Goal: Check status: Check status

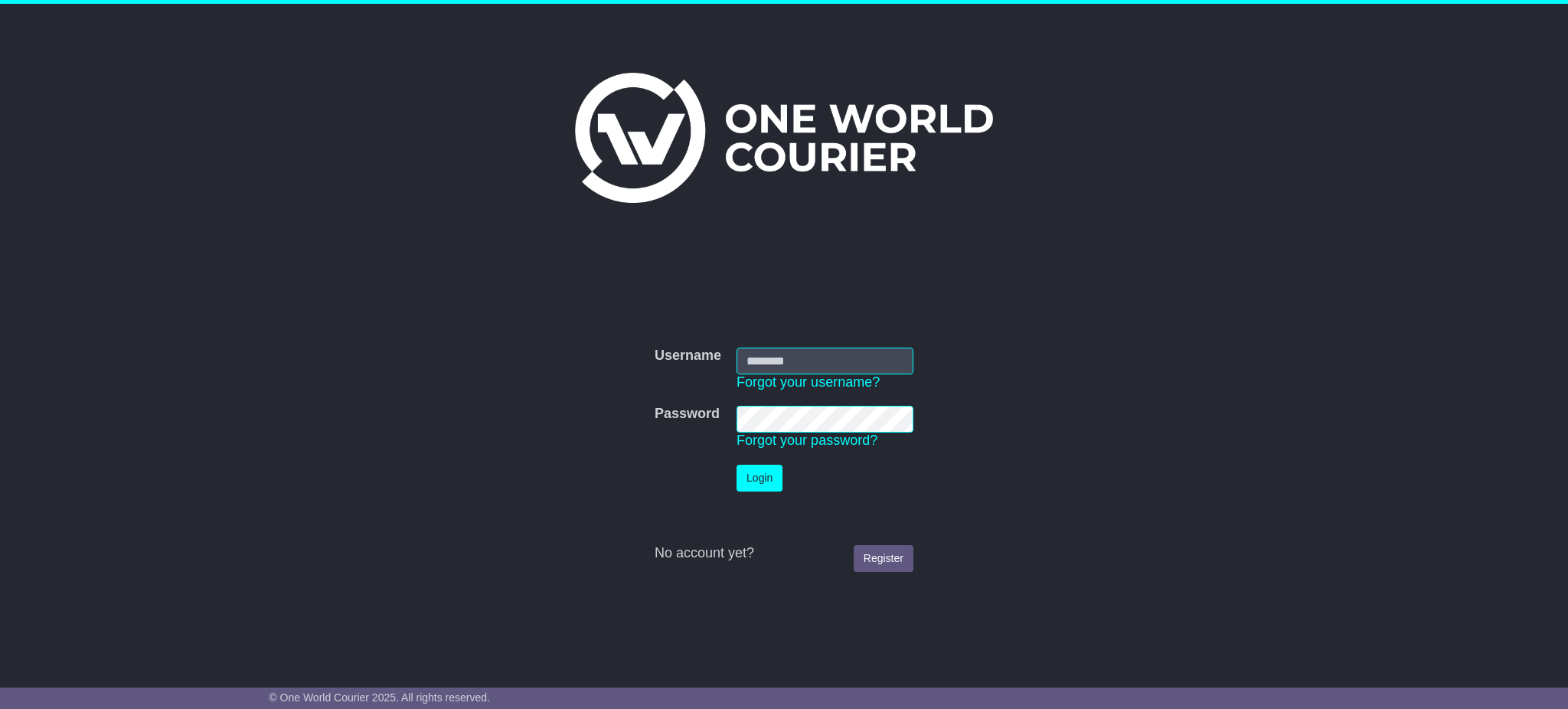
type input "**********"
click at [772, 479] on button "Login" at bounding box center [759, 477] width 46 height 27
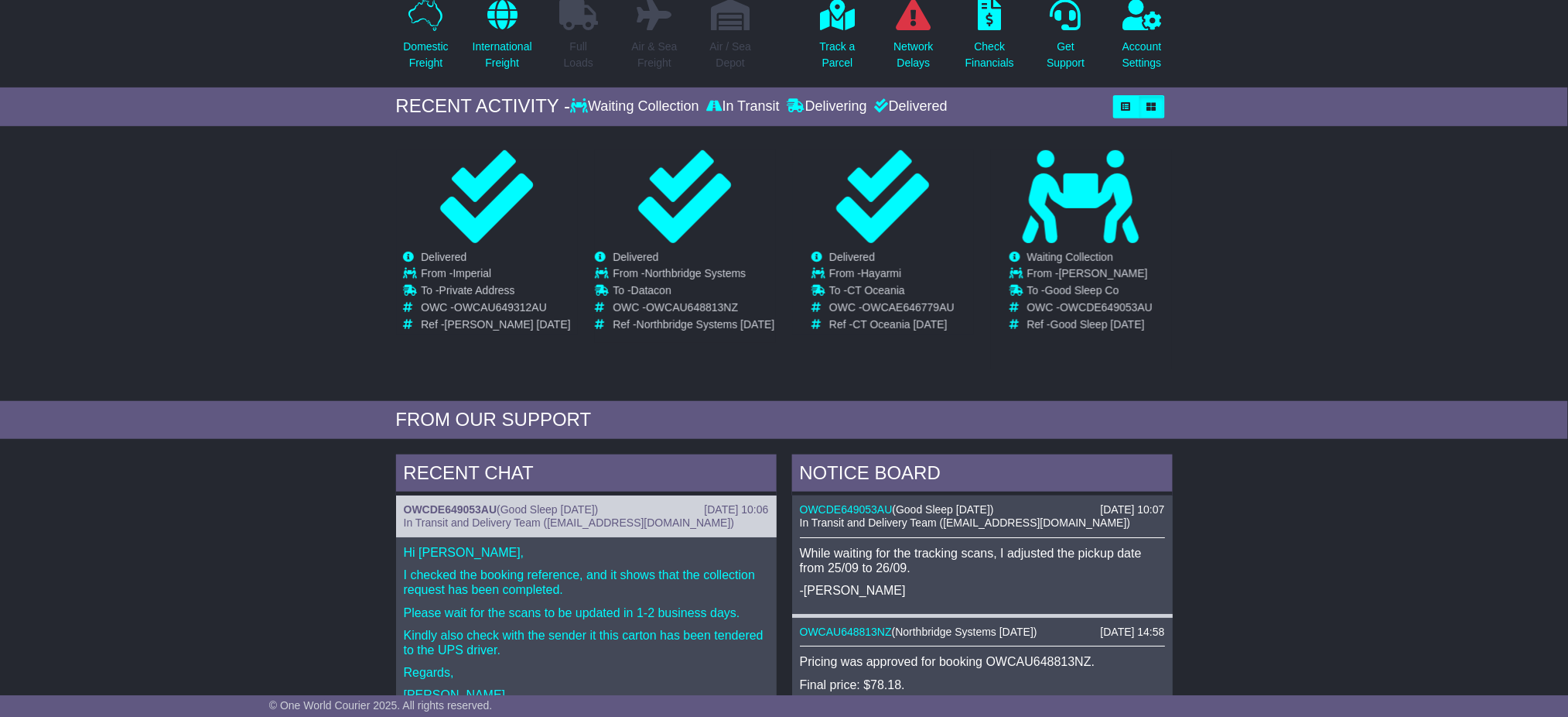
scroll to position [205, 0]
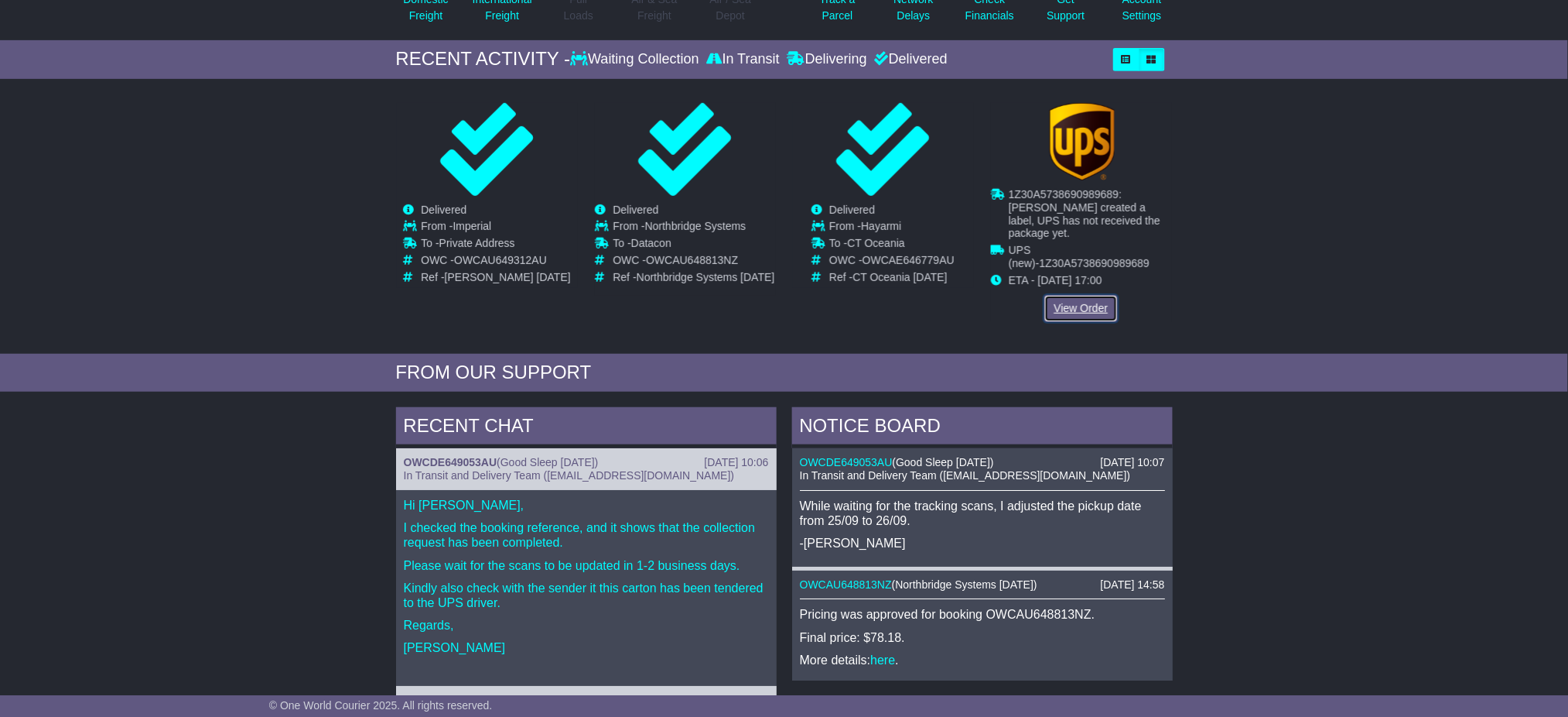
click at [1078, 295] on link "View Order" at bounding box center [1082, 308] width 75 height 27
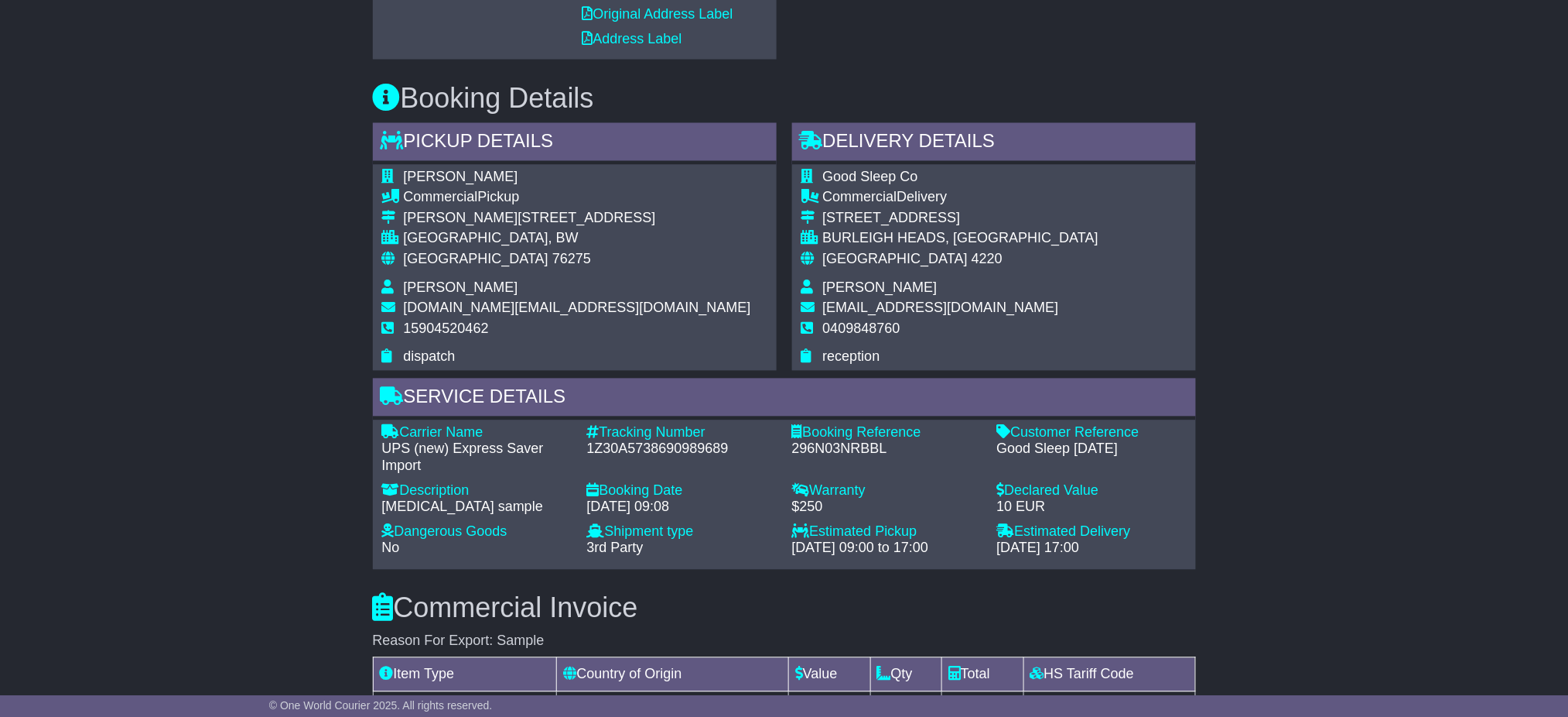
scroll to position [1032, 0]
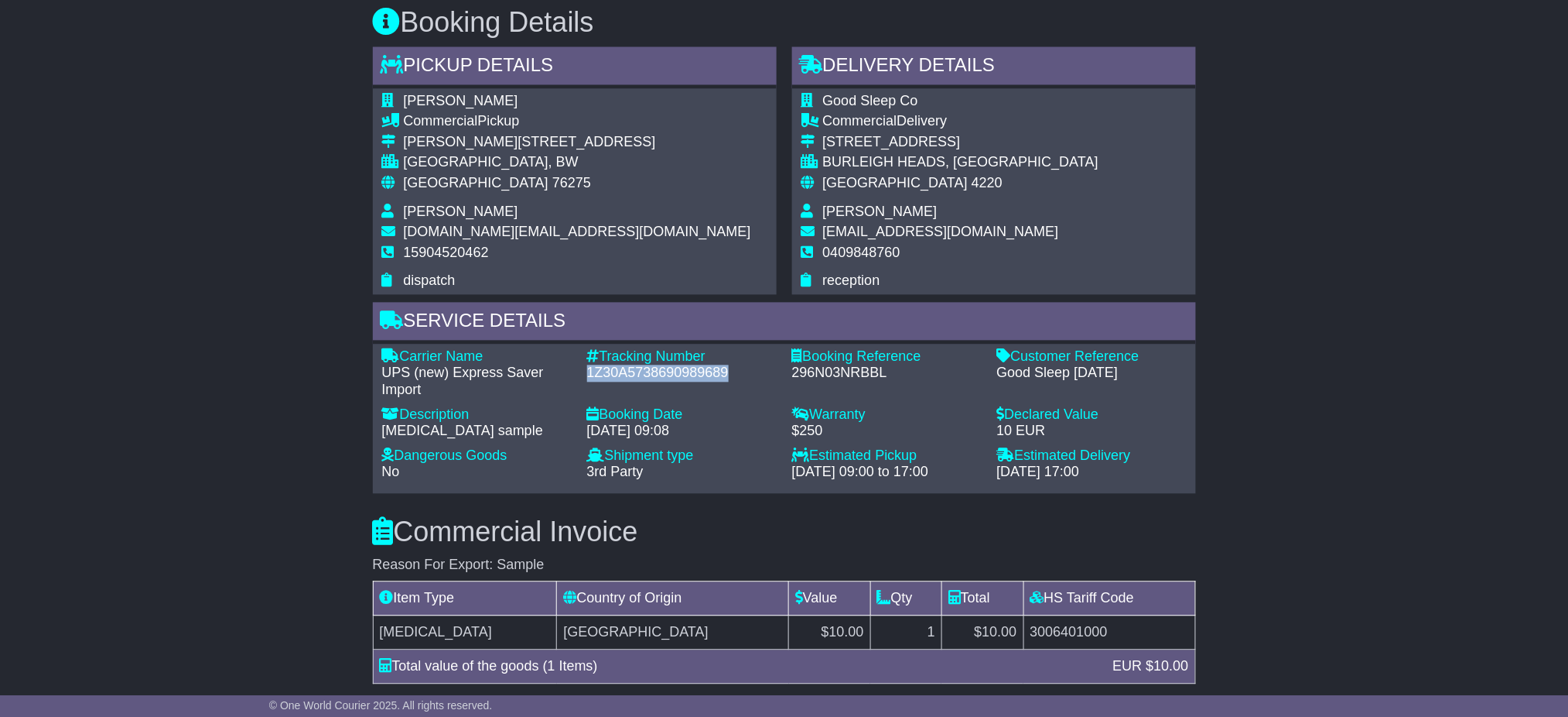
drag, startPoint x: 737, startPoint y: 367, endPoint x: 586, endPoint y: 369, distance: 151.0
click at [587, 369] on div "1Z30A5738690989689" at bounding box center [681, 373] width 189 height 17
copy div "1Z30A5738690989689"
